Goal: Transaction & Acquisition: Subscribe to service/newsletter

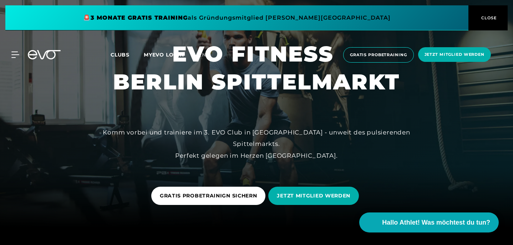
scroll to position [20, 0]
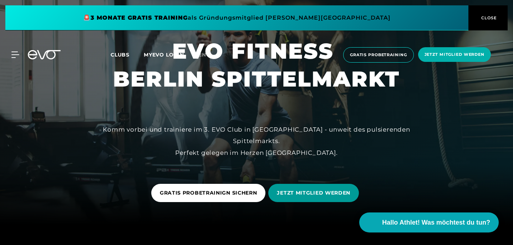
click at [312, 192] on span "JETZT MITGLIED WERDEN" at bounding box center [314, 192] width 74 height 7
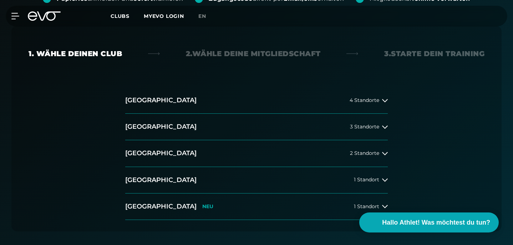
scroll to position [181, 0]
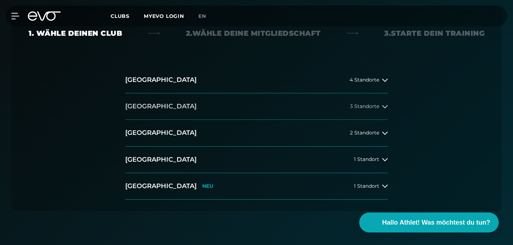
click at [378, 93] on button "[GEOGRAPHIC_DATA] 3 Standorte" at bounding box center [256, 106] width 263 height 26
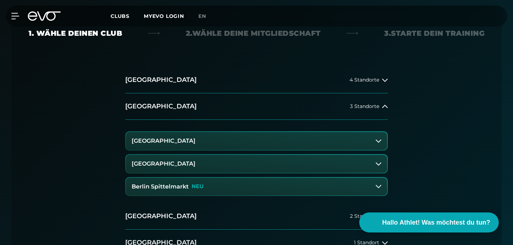
click at [260, 177] on button "Berlin Spittelmarkt NEU" at bounding box center [256, 186] width 261 height 18
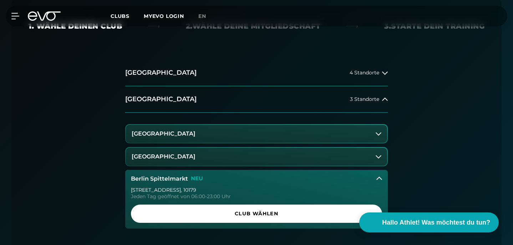
scroll to position [195, 0]
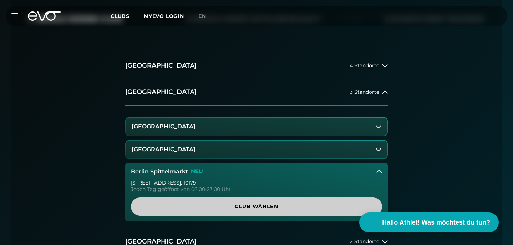
click at [260, 202] on span "Club wählen" at bounding box center [257, 205] width 234 height 7
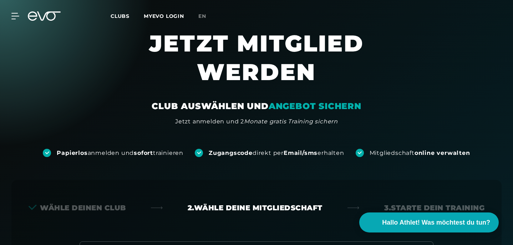
scroll to position [0, 0]
